Goal: Transaction & Acquisition: Purchase product/service

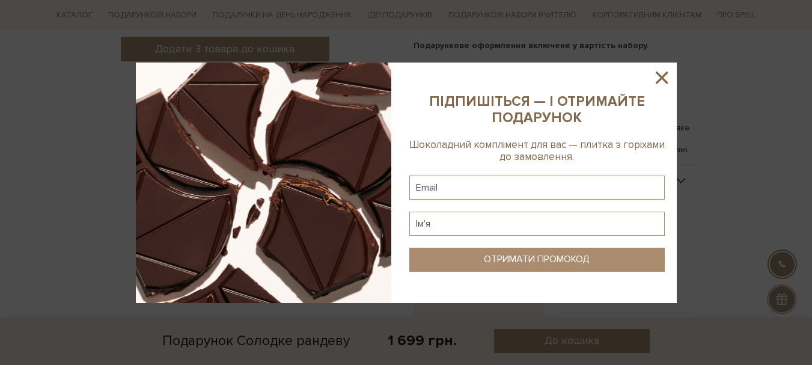
scroll to position [721, 0]
click at [666, 76] on icon at bounding box center [661, 77] width 20 height 20
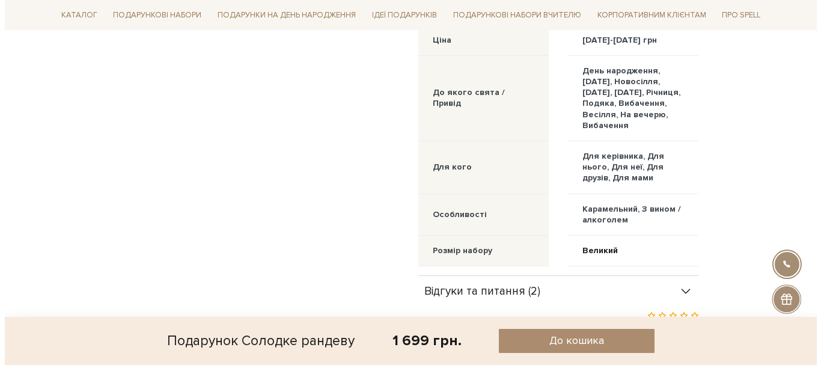
scroll to position [1022, 0]
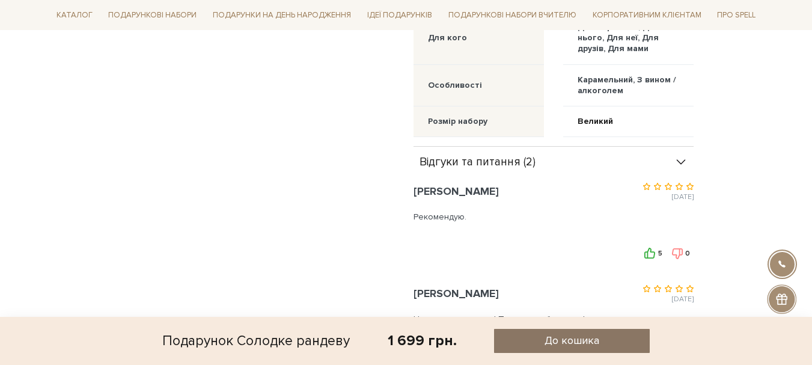
click at [609, 340] on button "До кошика" at bounding box center [571, 341] width 155 height 24
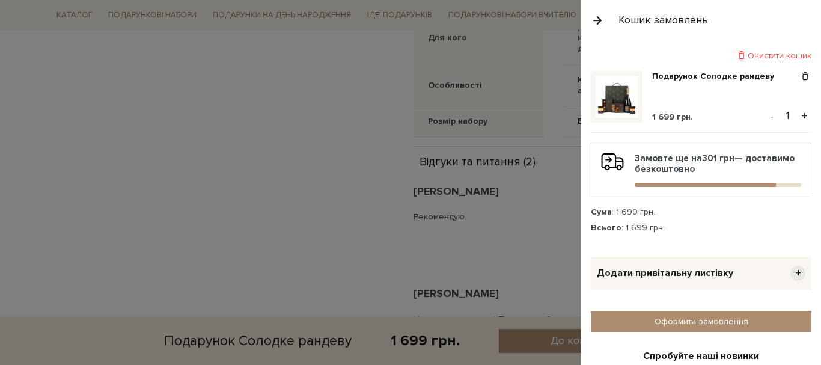
click at [799, 117] on button "+" at bounding box center [804, 116] width 14 height 18
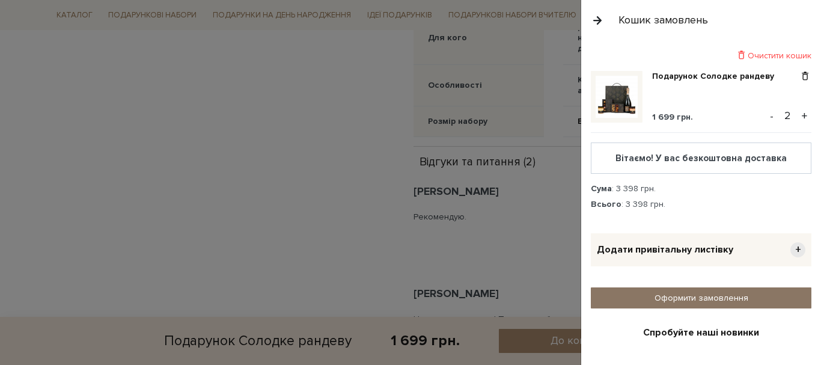
click at [733, 299] on link "Оформити замовлення" at bounding box center [701, 297] width 221 height 21
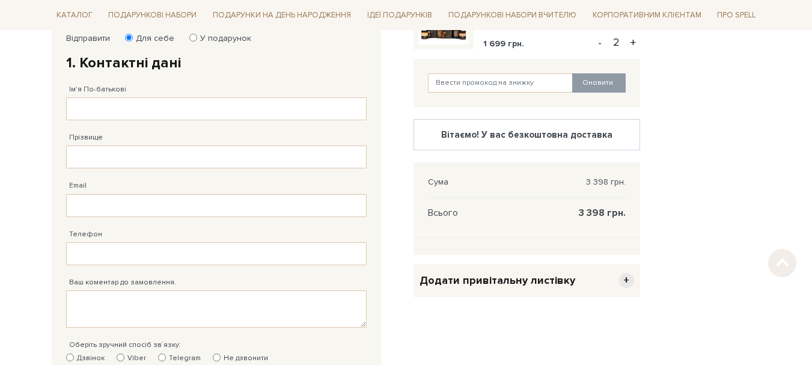
scroll to position [240, 0]
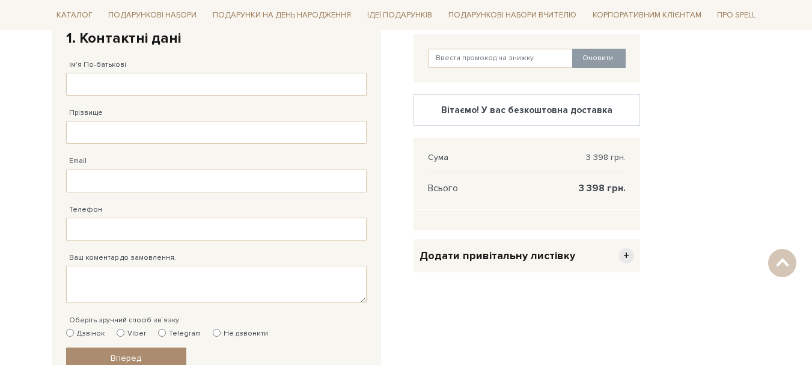
click at [630, 257] on span "+" at bounding box center [626, 255] width 15 height 15
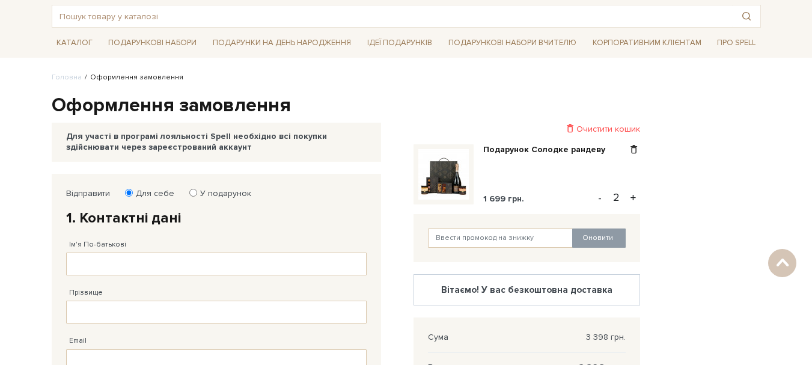
scroll to position [60, 0]
click at [219, 192] on label "У подарунок" at bounding box center [221, 194] width 59 height 11
click at [197, 192] on input "У подарунок" at bounding box center [193, 193] width 8 height 8
radio input "true"
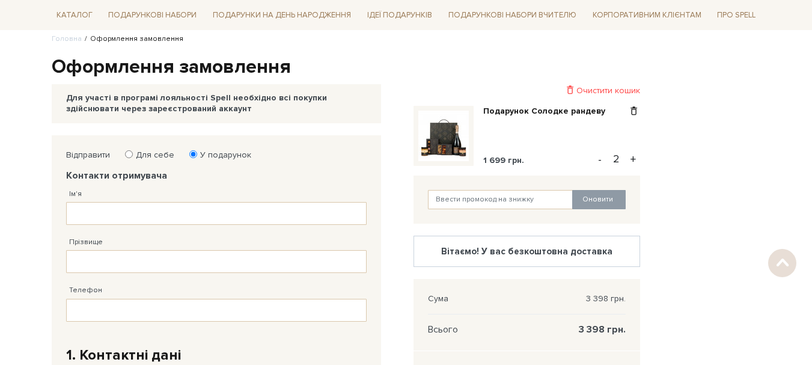
scroll to position [120, 0]
